Goal: Task Accomplishment & Management: Complete application form

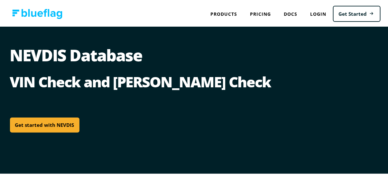
click at [38, 123] on link "Get started with NEVDIS" at bounding box center [45, 124] width 70 height 15
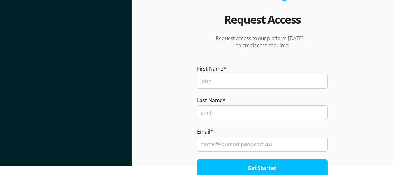
scroll to position [10, 0]
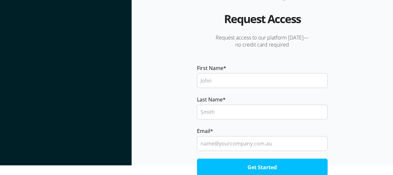
click at [213, 82] on input "First Name *" at bounding box center [262, 80] width 131 height 15
type input "[PERSON_NAME]"
type input "[EMAIL_ADDRESS][DOMAIN_NAME]"
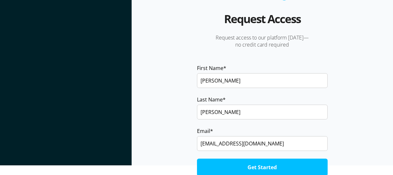
click at [262, 166] on input "Get Started" at bounding box center [262, 167] width 131 height 17
